Goal: Navigation & Orientation: Find specific page/section

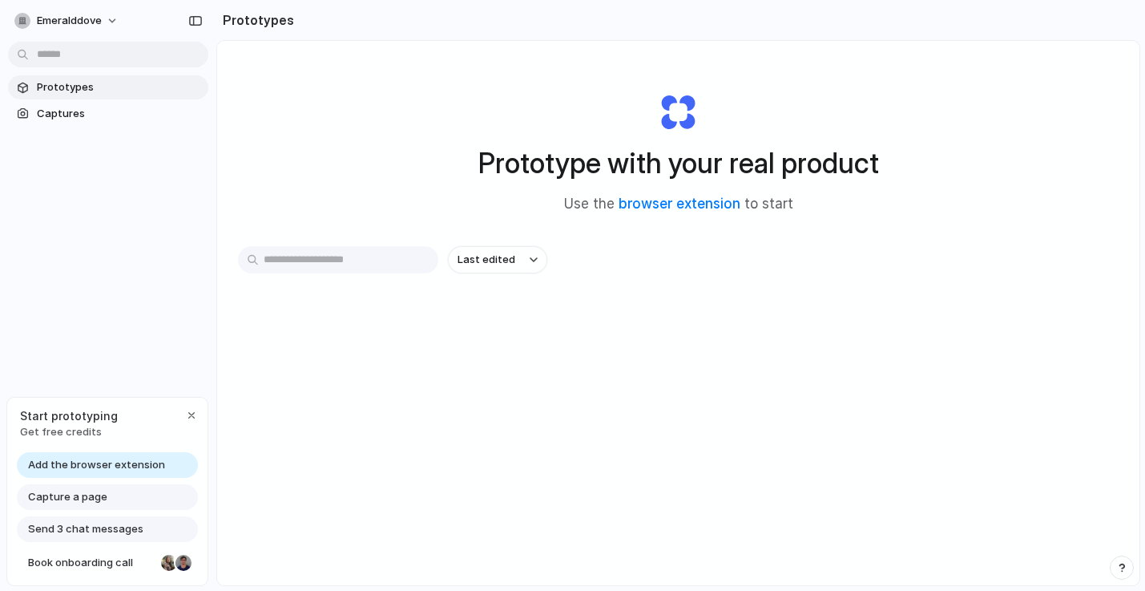
click at [317, 253] on input "text" at bounding box center [338, 259] width 200 height 27
click at [187, 413] on div "button" at bounding box center [191, 415] width 13 height 13
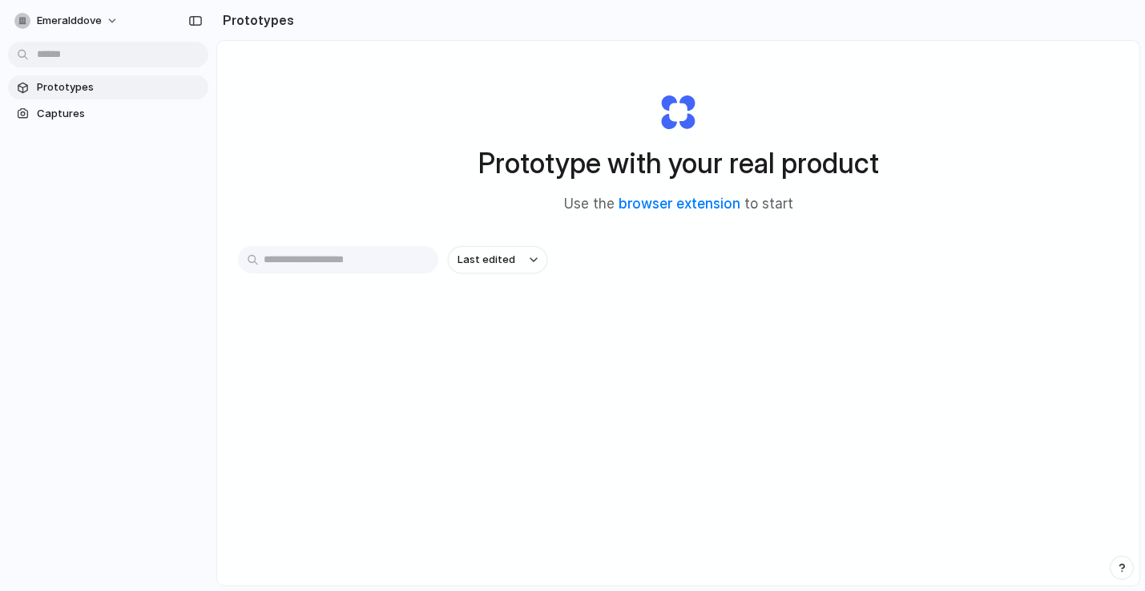
click at [336, 258] on input "text" at bounding box center [338, 259] width 200 height 27
click at [333, 339] on div "Last edited" at bounding box center [679, 316] width 882 height 141
click at [115, 59] on body "emeralddove Prototypes Captures Prototypes Prototype with your real product Use…" at bounding box center [572, 295] width 1145 height 591
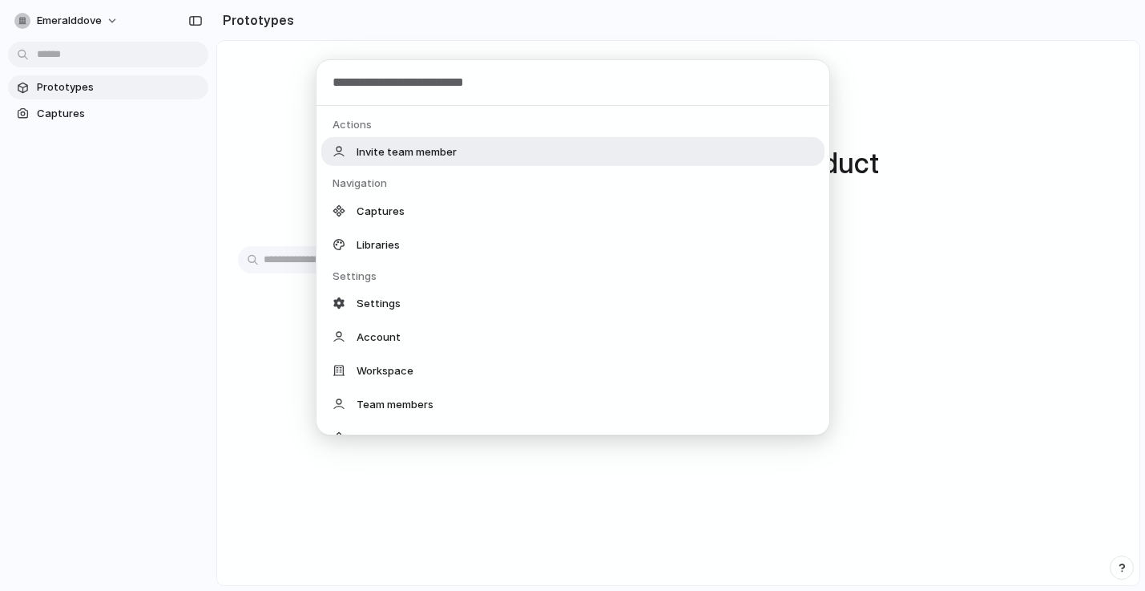
click at [410, 85] on input "text" at bounding box center [573, 83] width 513 height 46
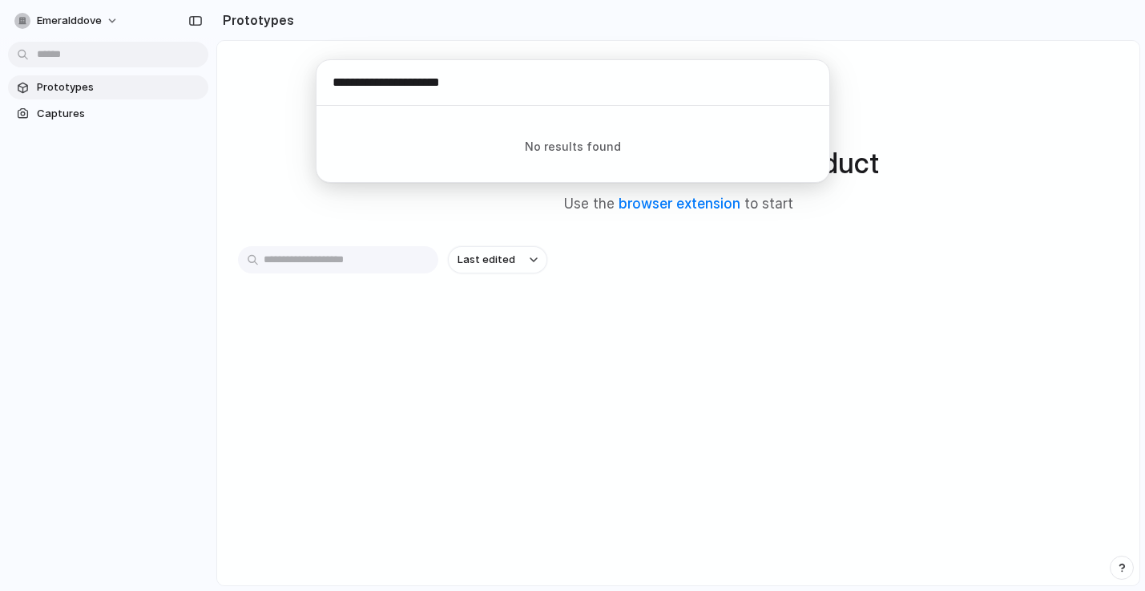
click at [796, 88] on input "**********" at bounding box center [573, 83] width 513 height 46
type input "**********"
click at [733, 327] on div "**********" at bounding box center [572, 295] width 1145 height 591
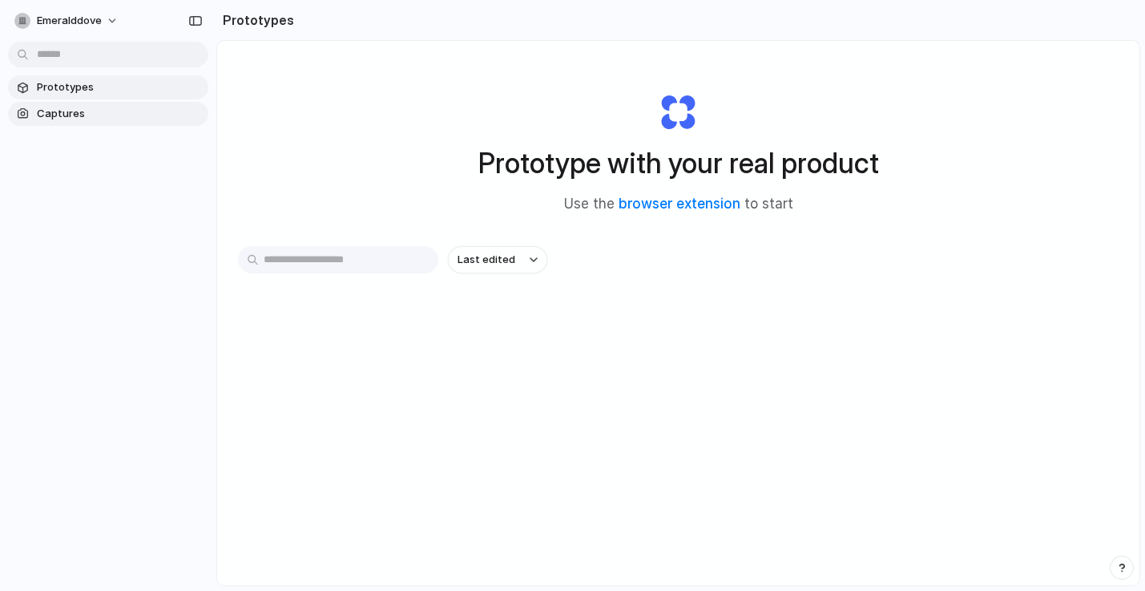
click at [96, 111] on span "Captures" at bounding box center [119, 114] width 165 height 16
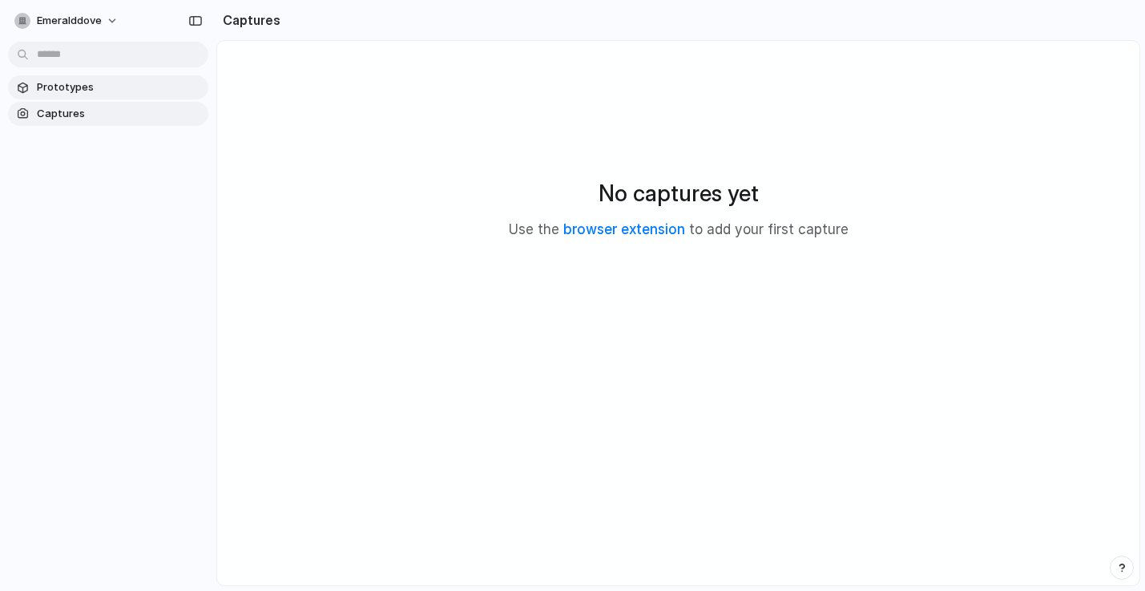
click at [89, 88] on span "Prototypes" at bounding box center [119, 87] width 165 height 16
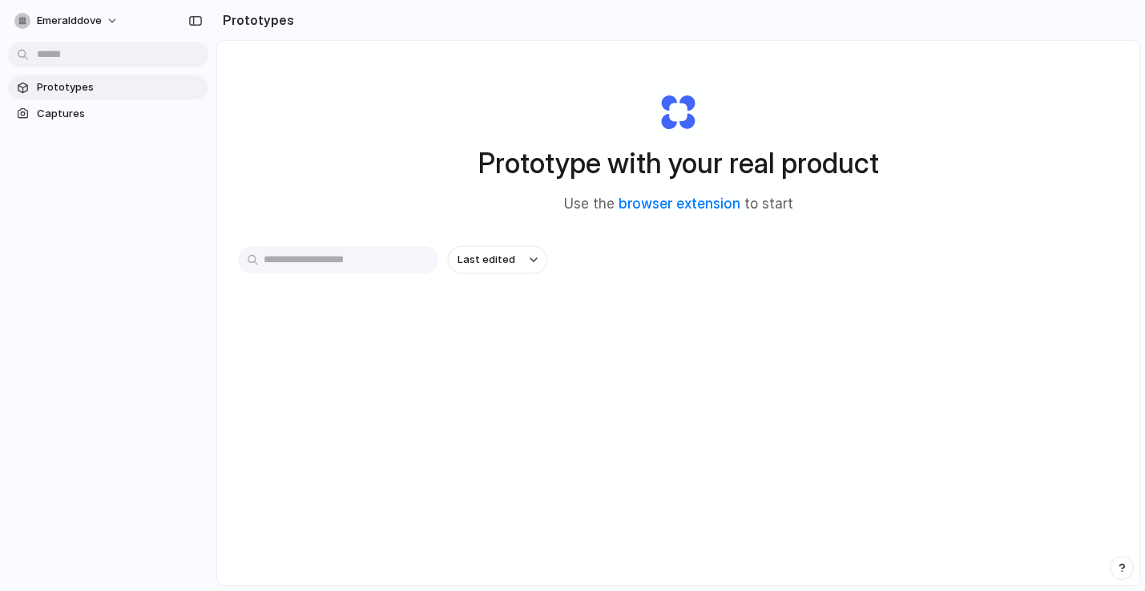
click at [83, 57] on body "emeralddove Prototypes Captures Prototypes Prototype with your real product Use…" at bounding box center [572, 295] width 1145 height 591
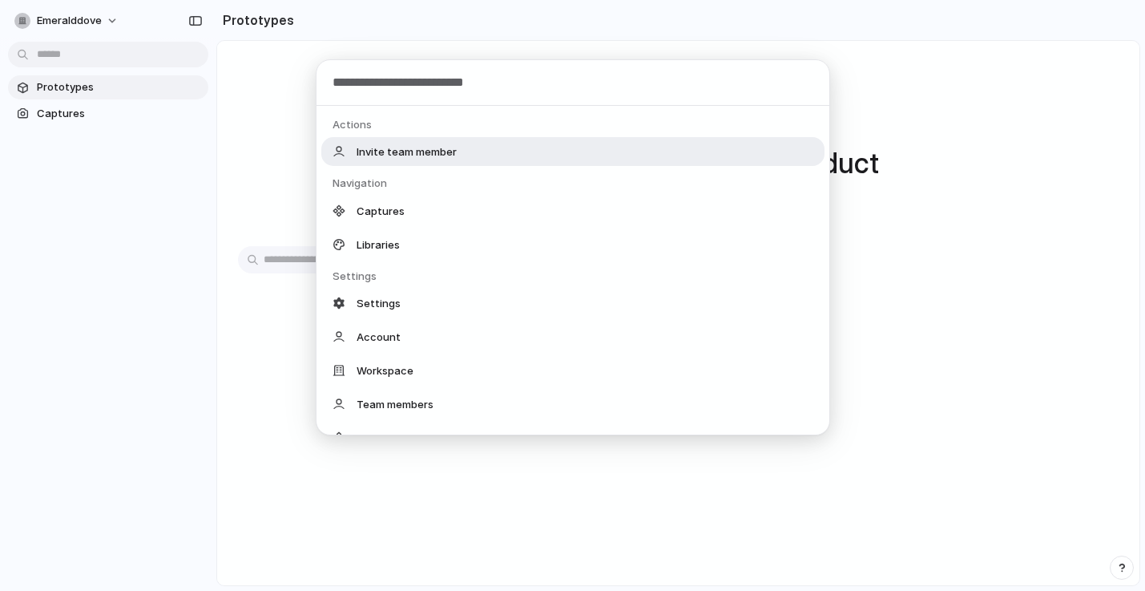
click at [208, 144] on div "Actions Invite team member Navigation Captures Libraries Settings Settings Acco…" at bounding box center [572, 295] width 1145 height 591
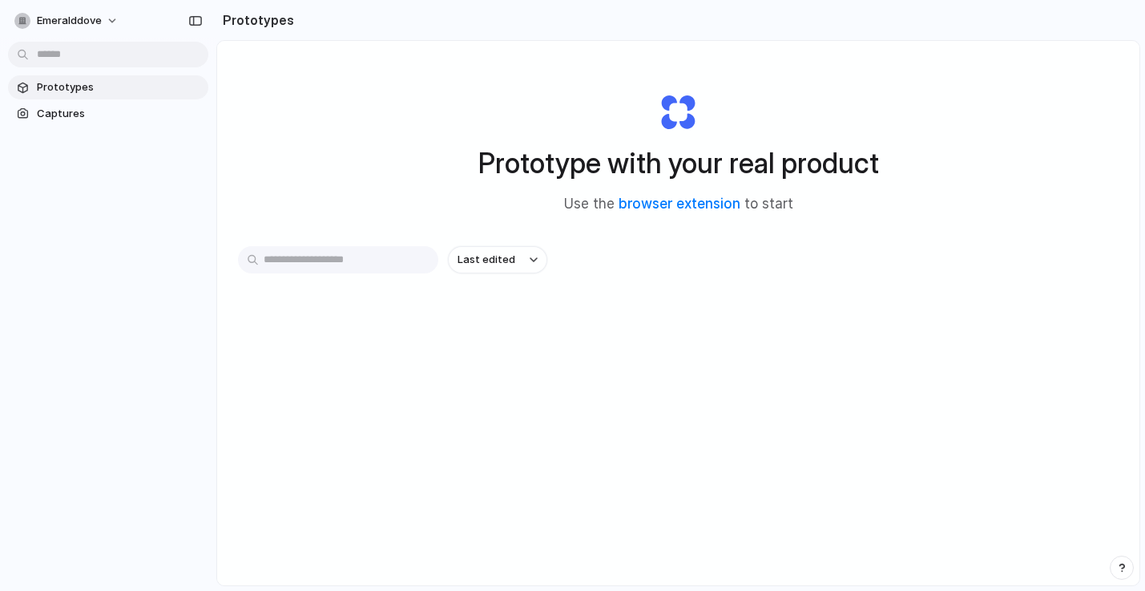
click at [263, 18] on h2 "Prototypes" at bounding box center [255, 19] width 78 height 19
click at [386, 261] on input "text" at bounding box center [338, 259] width 200 height 27
click at [462, 260] on span "Last edited" at bounding box center [487, 260] width 58 height 16
click at [483, 339] on li "Alphabetical" at bounding box center [501, 349] width 100 height 26
click at [63, 23] on span "emeralddove" at bounding box center [69, 21] width 65 height 16
